Goal: Navigation & Orientation: Find specific page/section

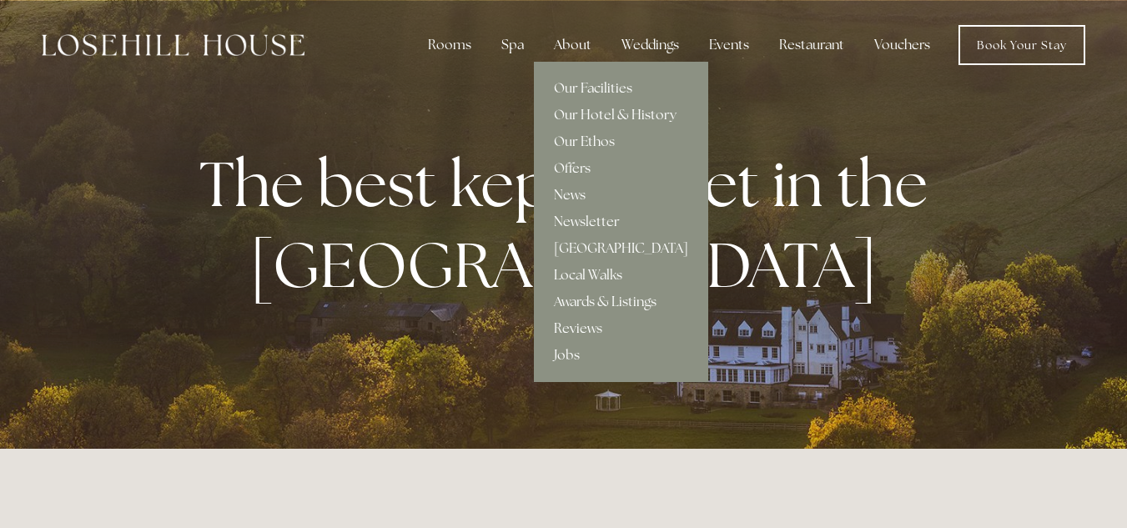
click at [574, 44] on div "About" at bounding box center [573, 44] width 64 height 33
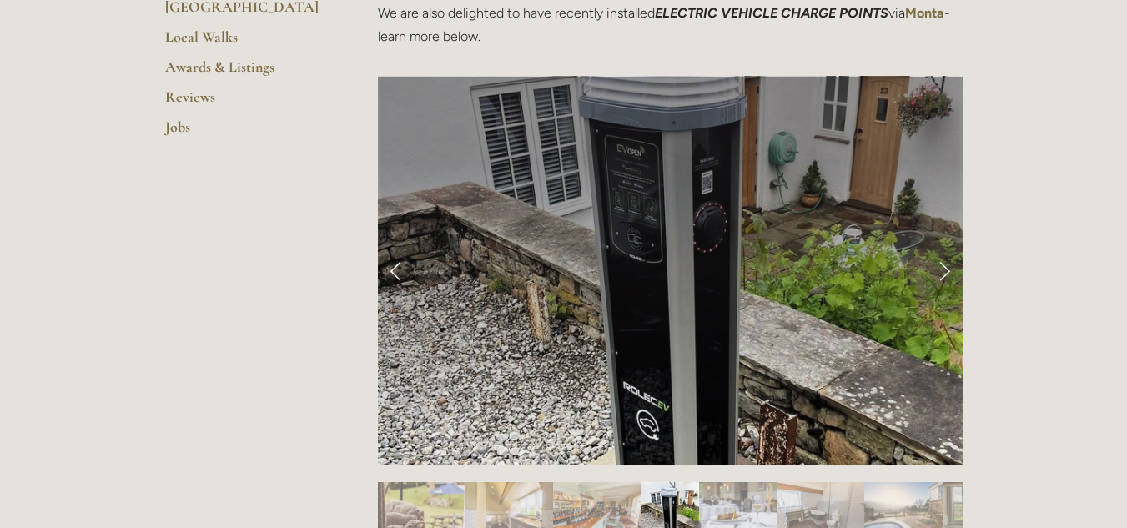
scroll to position [667, 0]
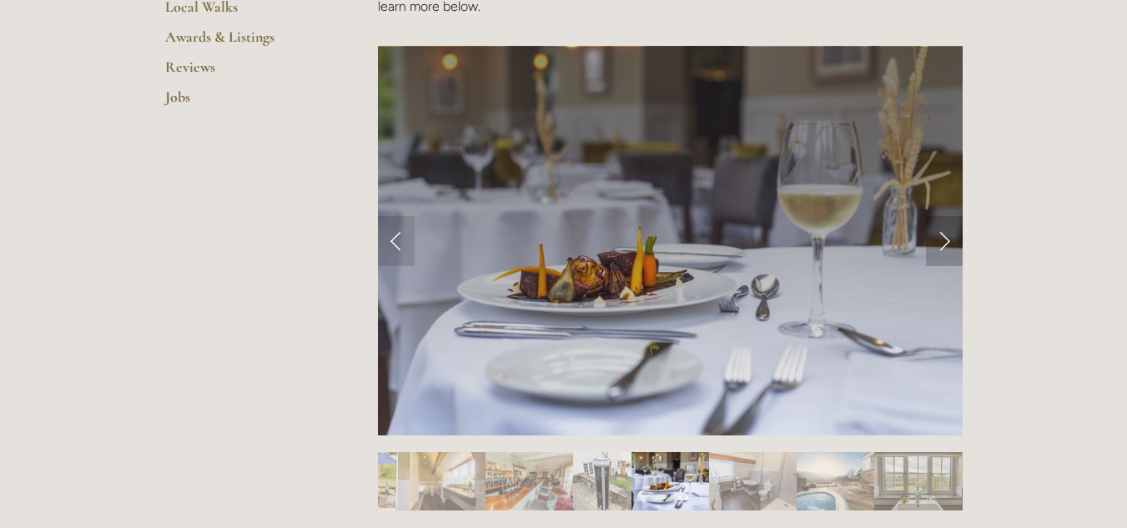
click at [948, 247] on link "Next Slide" at bounding box center [944, 241] width 37 height 50
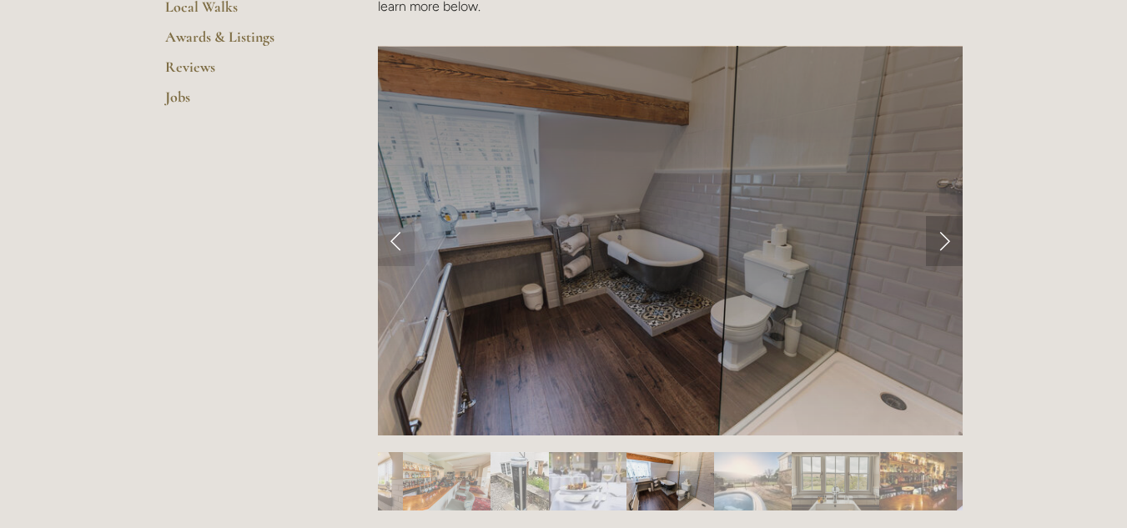
click at [943, 241] on link "Next Slide" at bounding box center [944, 241] width 37 height 50
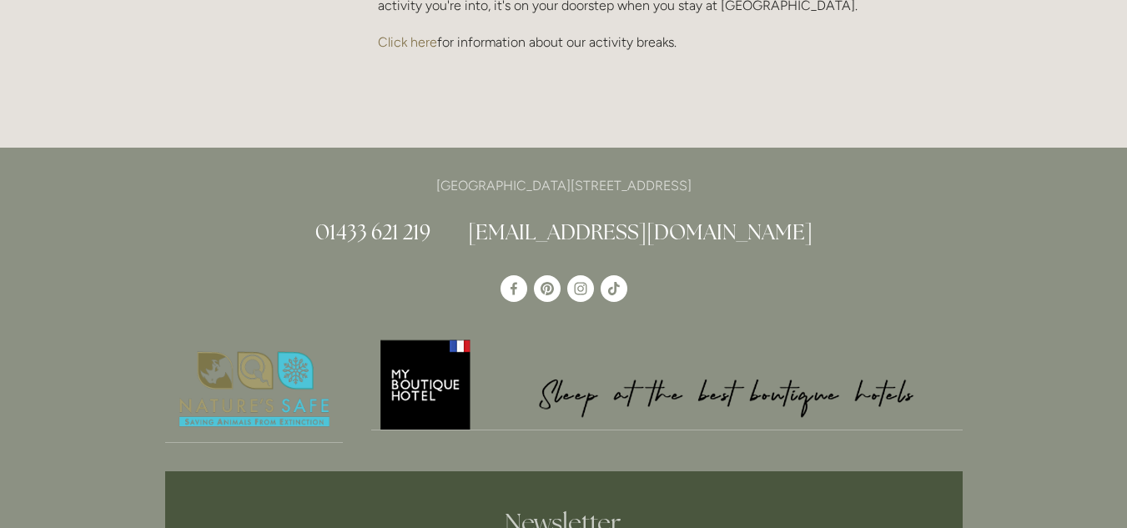
scroll to position [3837, 0]
